Goal: Task Accomplishment & Management: Use online tool/utility

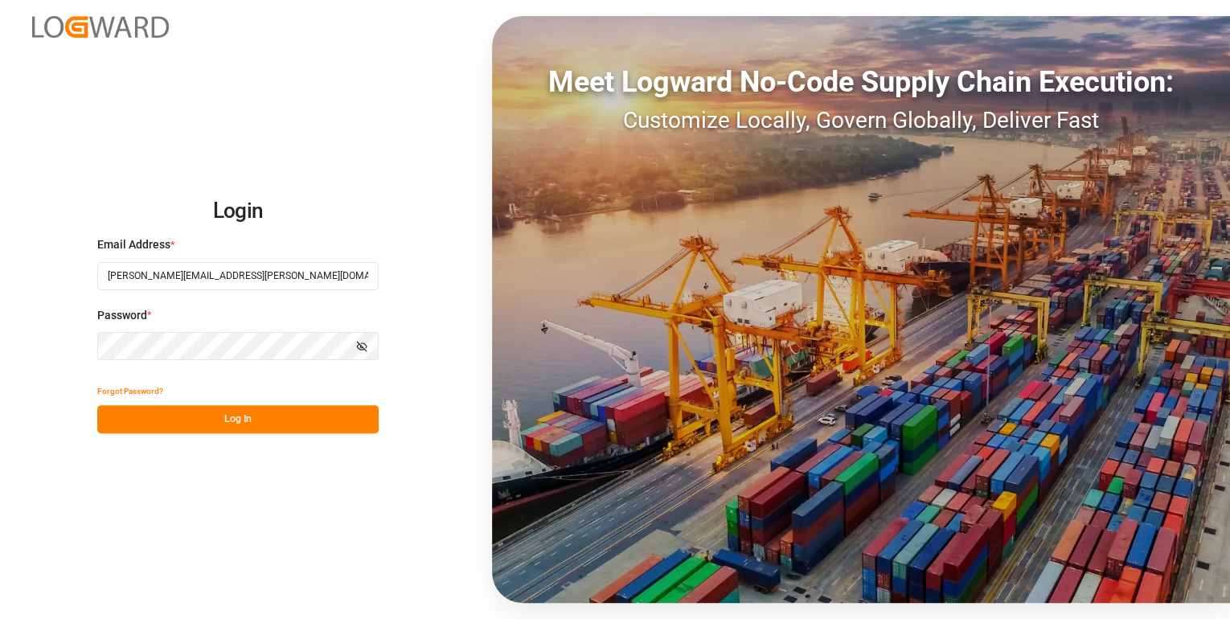
click at [263, 420] on button "Log In" at bounding box center [237, 419] width 281 height 28
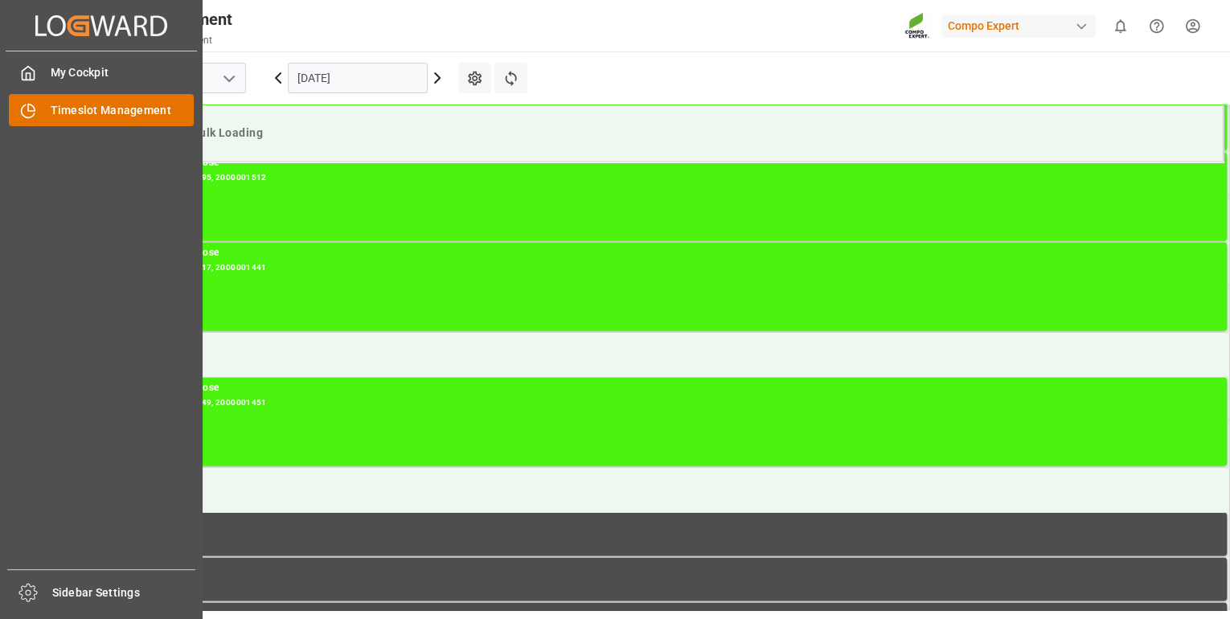
scroll to position [1250, 0]
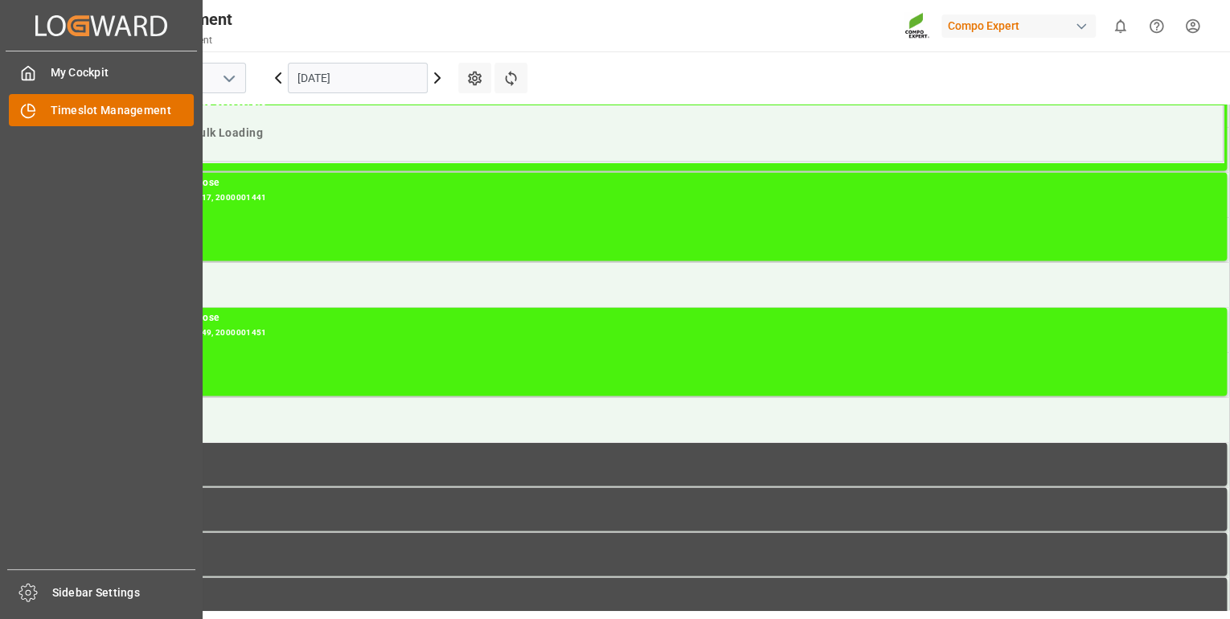
click at [103, 106] on span "Timeslot Management" at bounding box center [123, 110] width 144 height 17
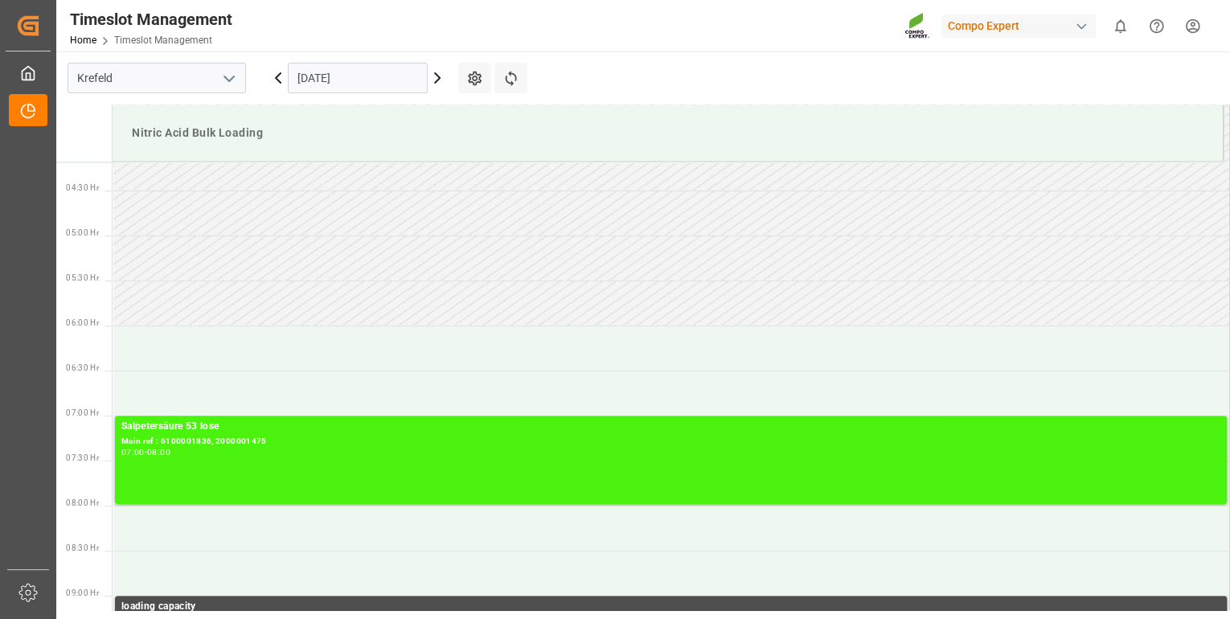
scroll to position [350, 0]
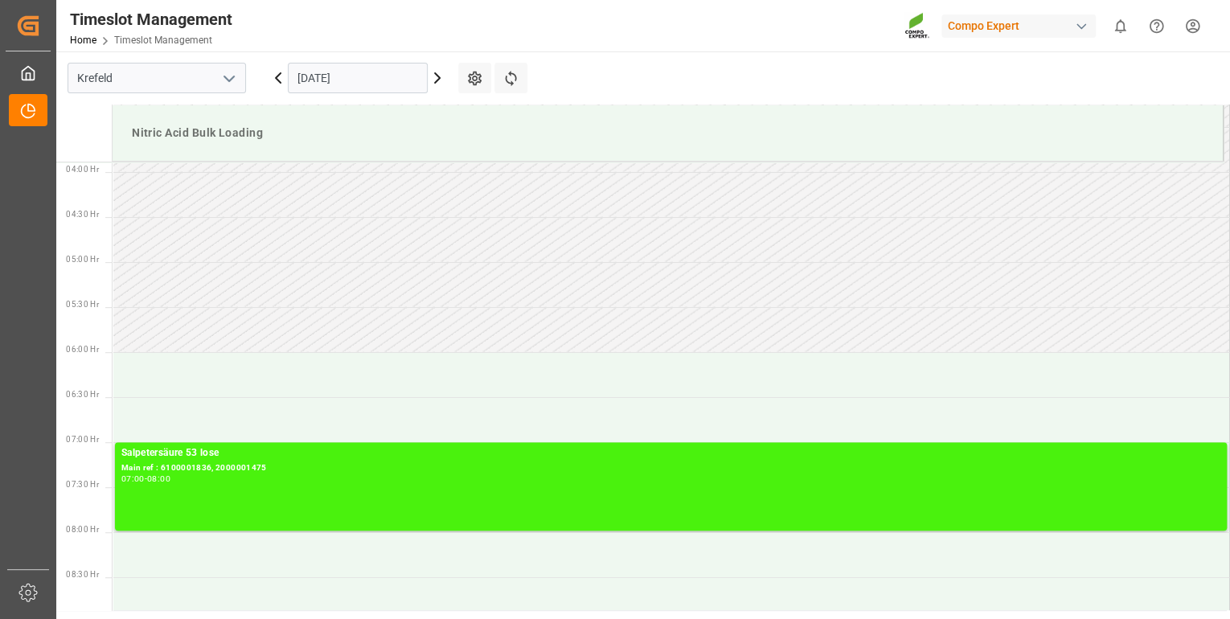
click at [441, 80] on icon at bounding box center [437, 77] width 19 height 19
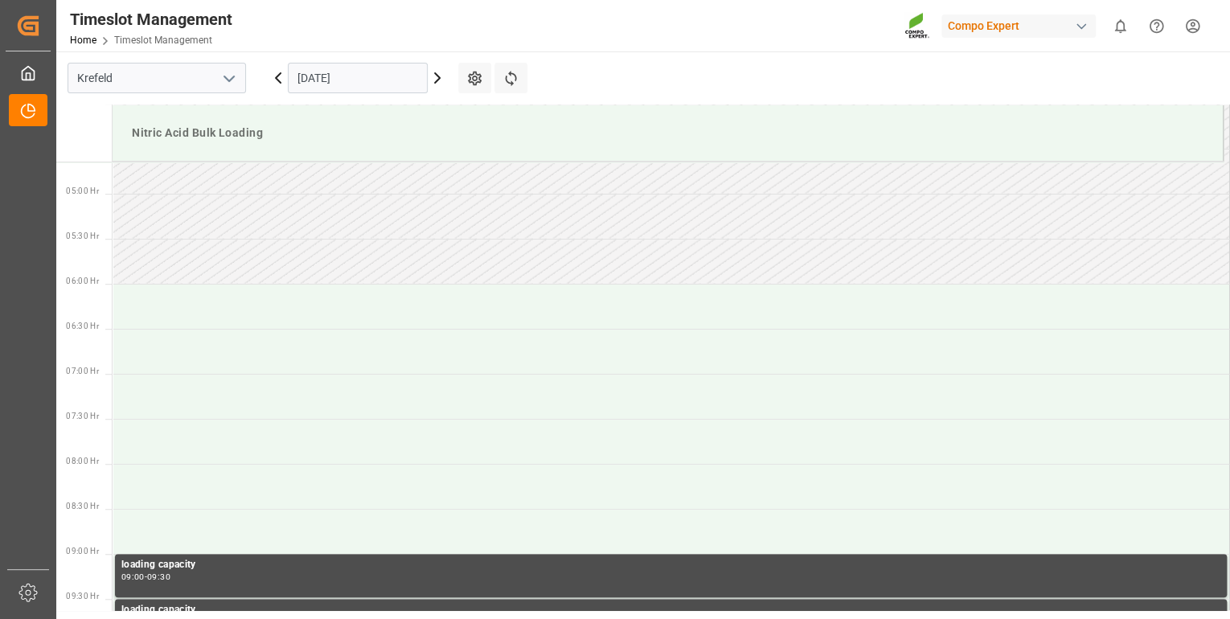
scroll to position [450, 0]
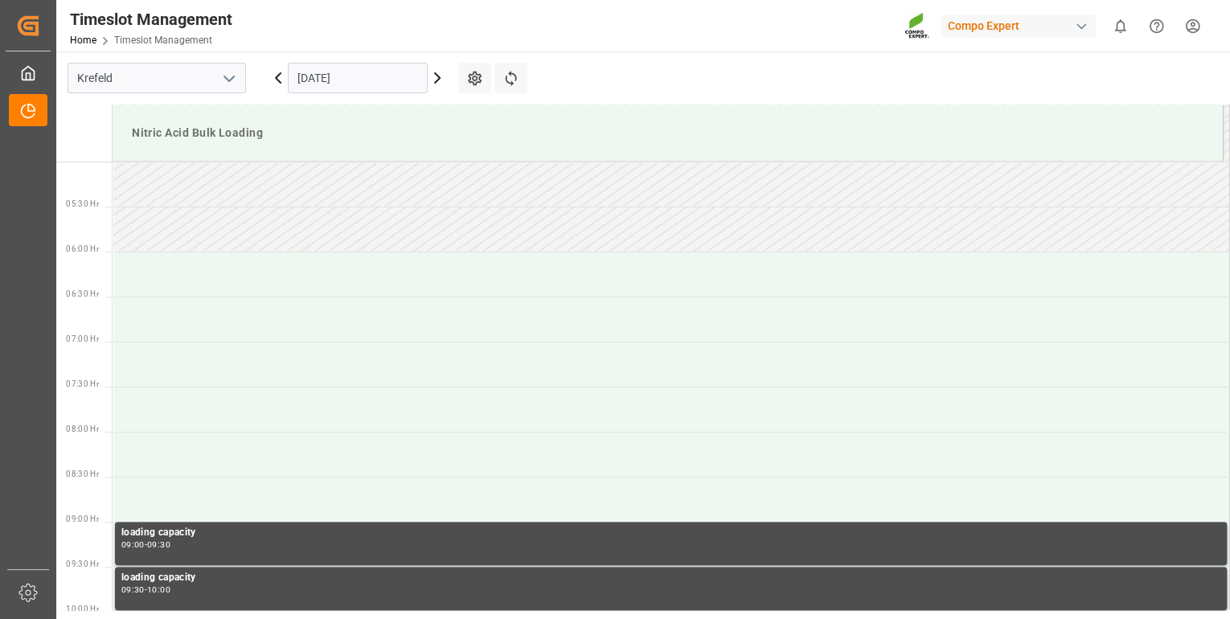
click at [441, 80] on icon at bounding box center [437, 77] width 19 height 19
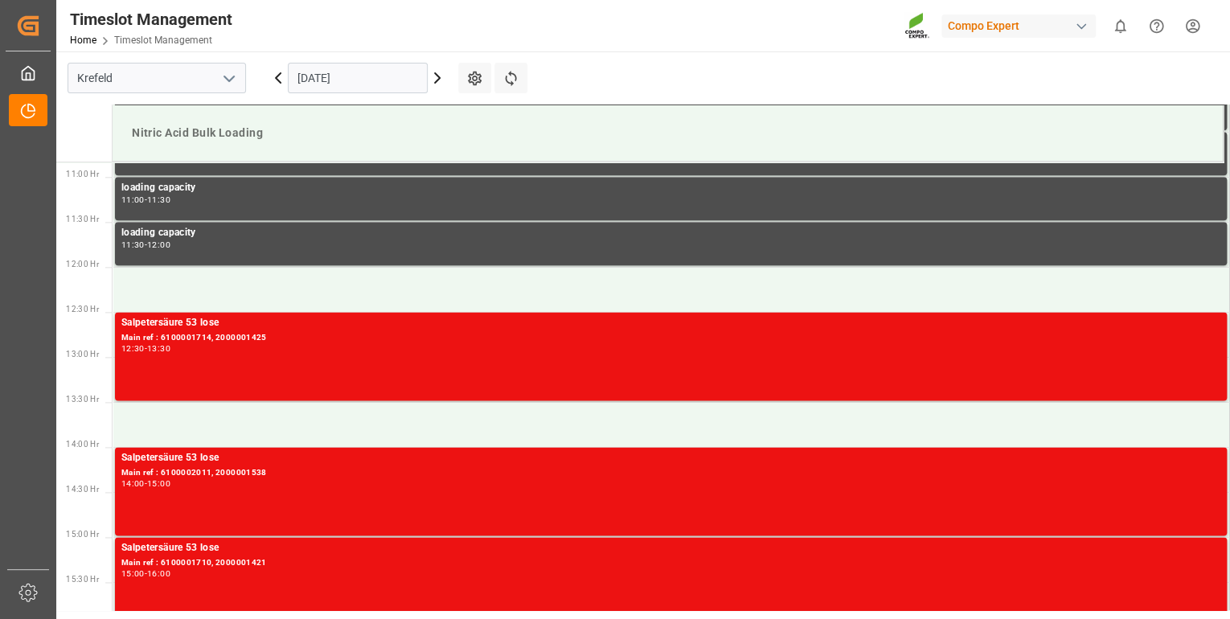
scroll to position [941, 0]
